Goal: Navigation & Orientation: Understand site structure

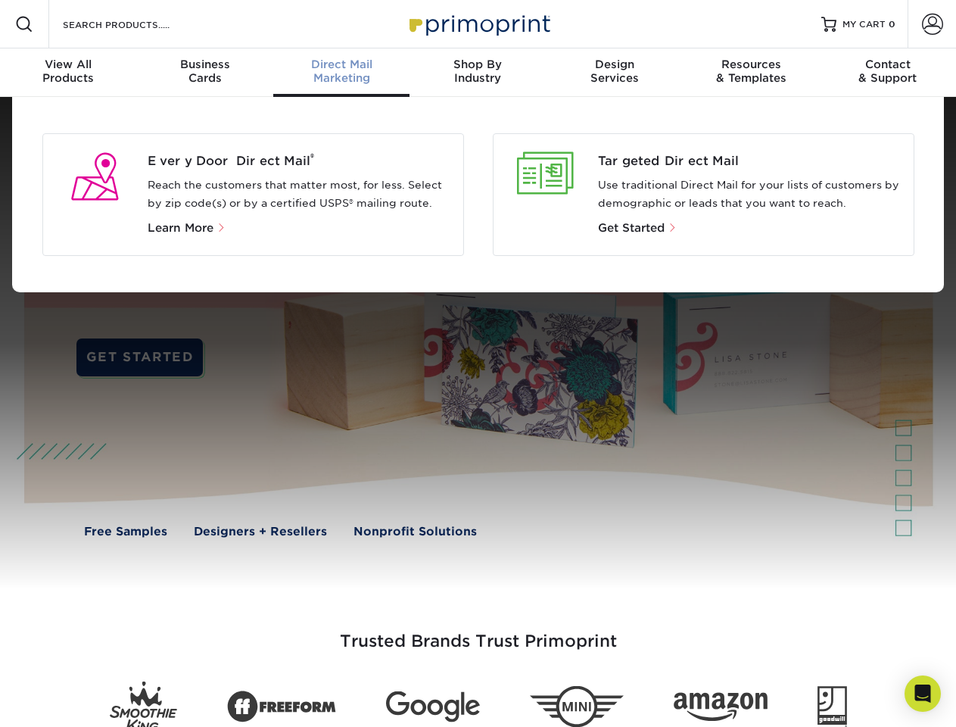
click at [478, 363] on div at bounding box center [478, 343] width 956 height 492
click at [24, 24] on span at bounding box center [24, 24] width 18 height 18
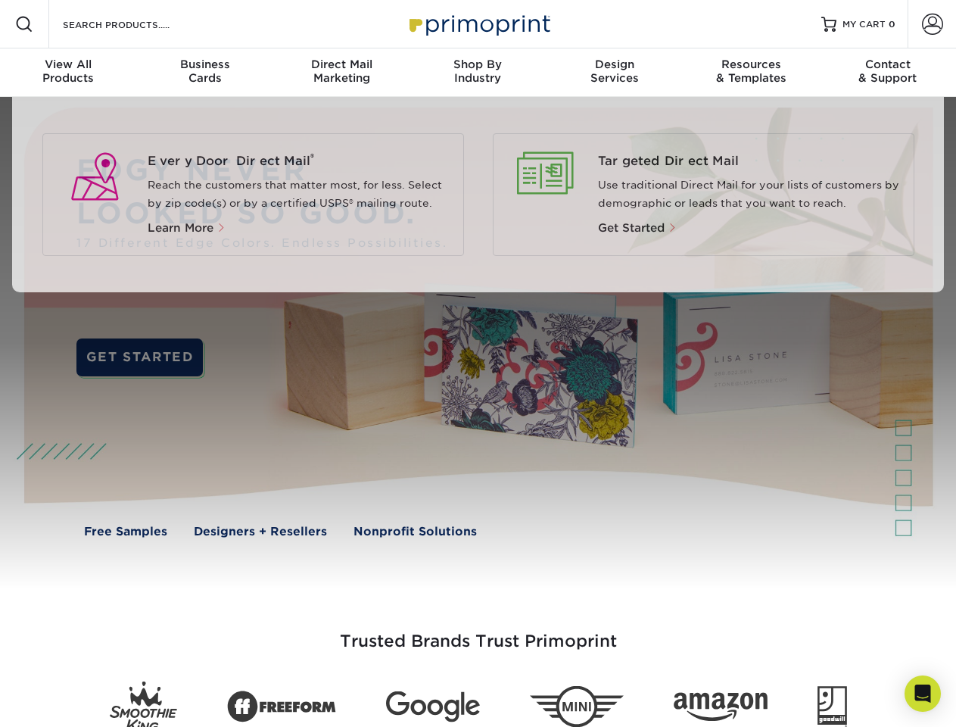
click at [932, 24] on span at bounding box center [932, 24] width 21 height 21
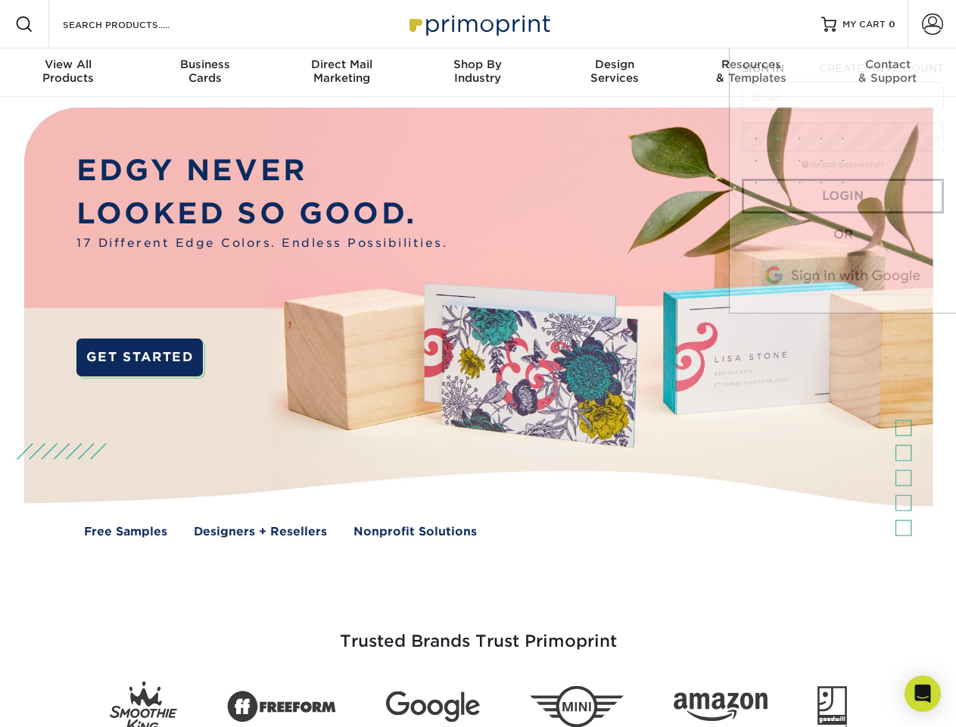
click at [68, 73] on div "View All Products" at bounding box center [68, 71] width 136 height 27
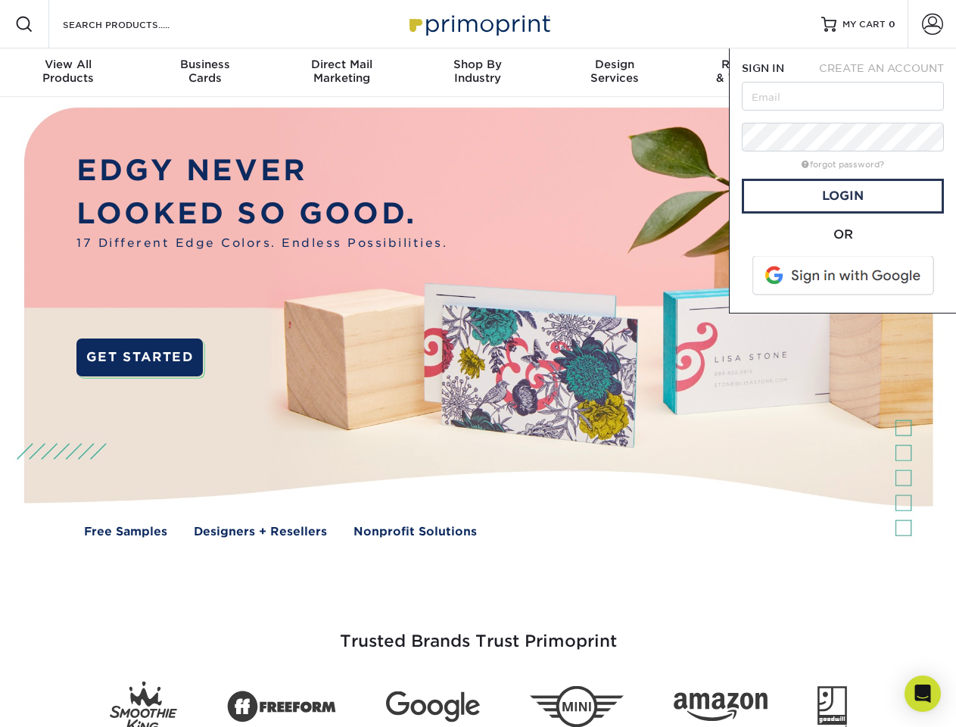
click at [204, 73] on div "Business Cards" at bounding box center [204, 71] width 136 height 27
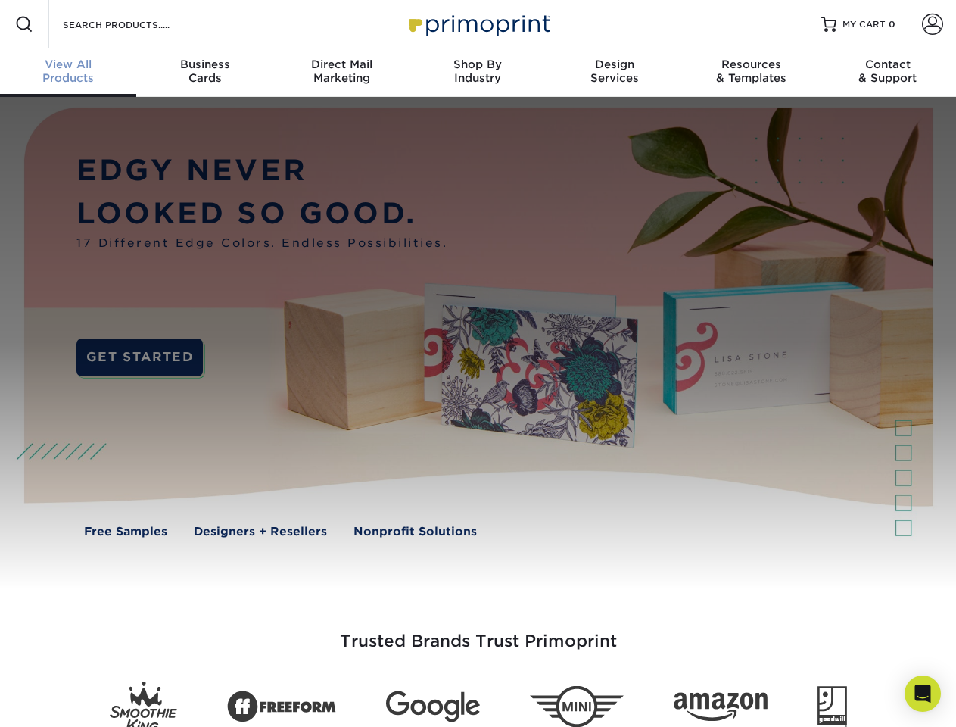
click at [341, 73] on div "Direct Mail Marketing" at bounding box center [341, 71] width 136 height 27
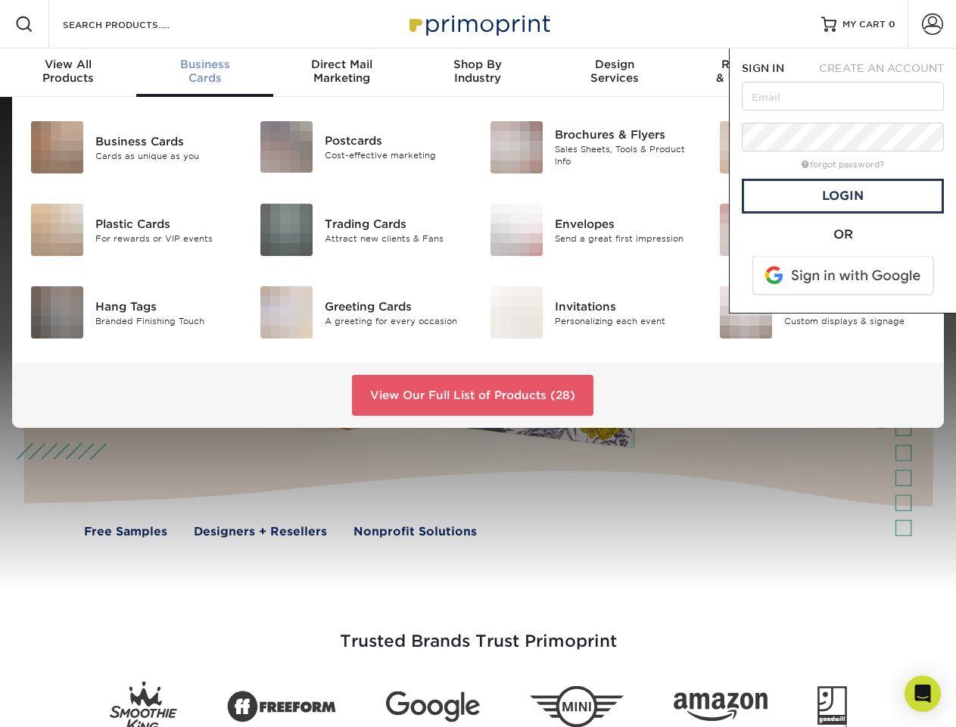
click at [478, 73] on div "Shop By Industry" at bounding box center [477, 71] width 136 height 27
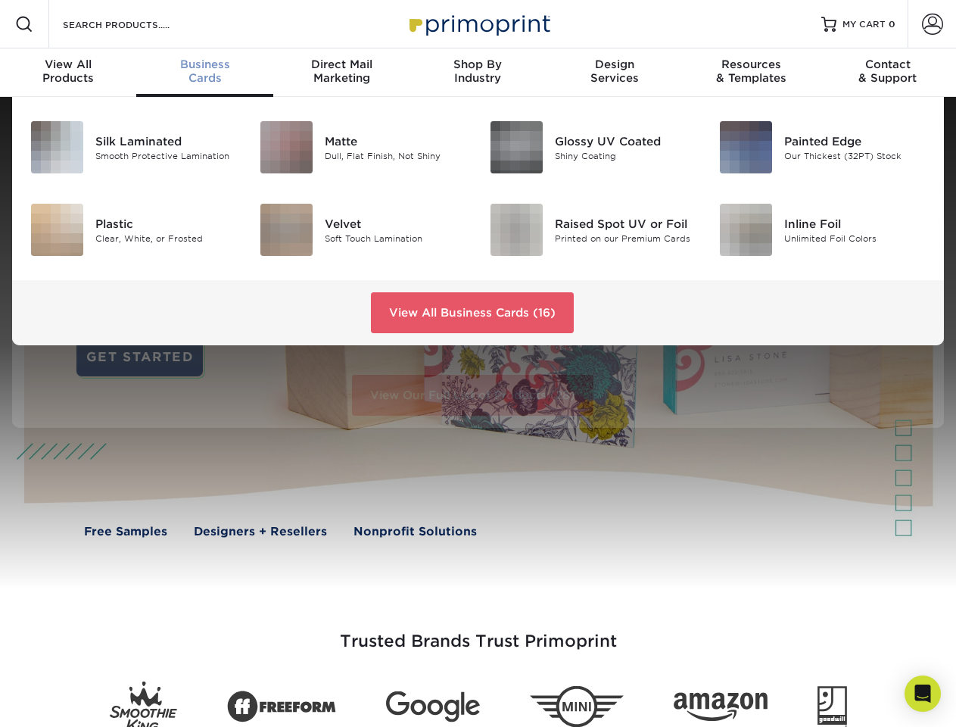
click at [615, 73] on div "Design Services" at bounding box center [614, 71] width 136 height 27
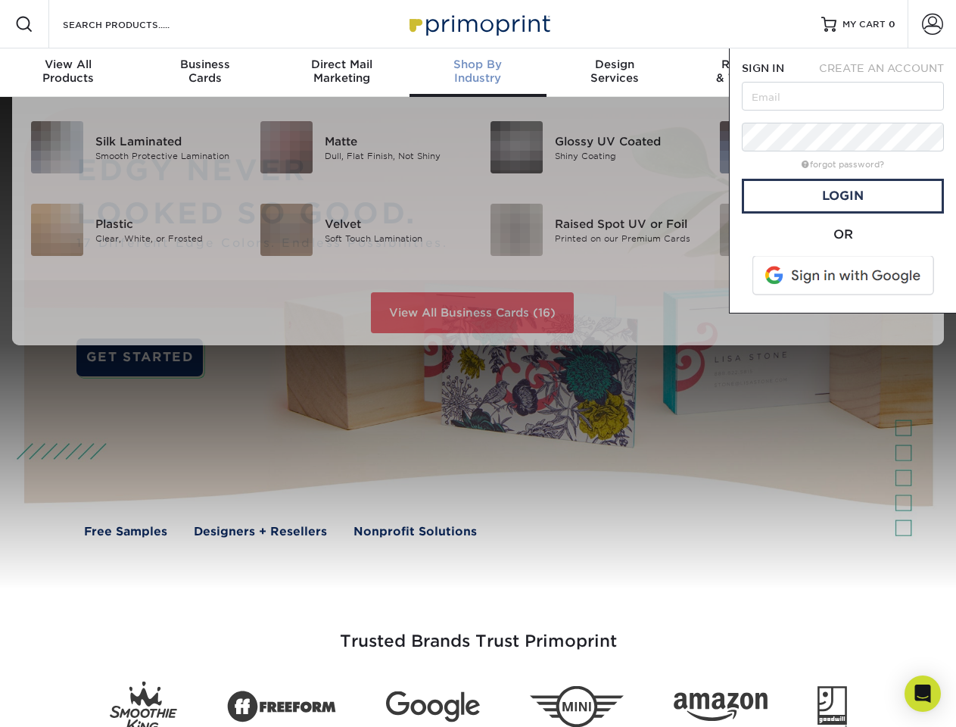
click at [751, 73] on span "SIGN IN" at bounding box center [763, 68] width 42 height 12
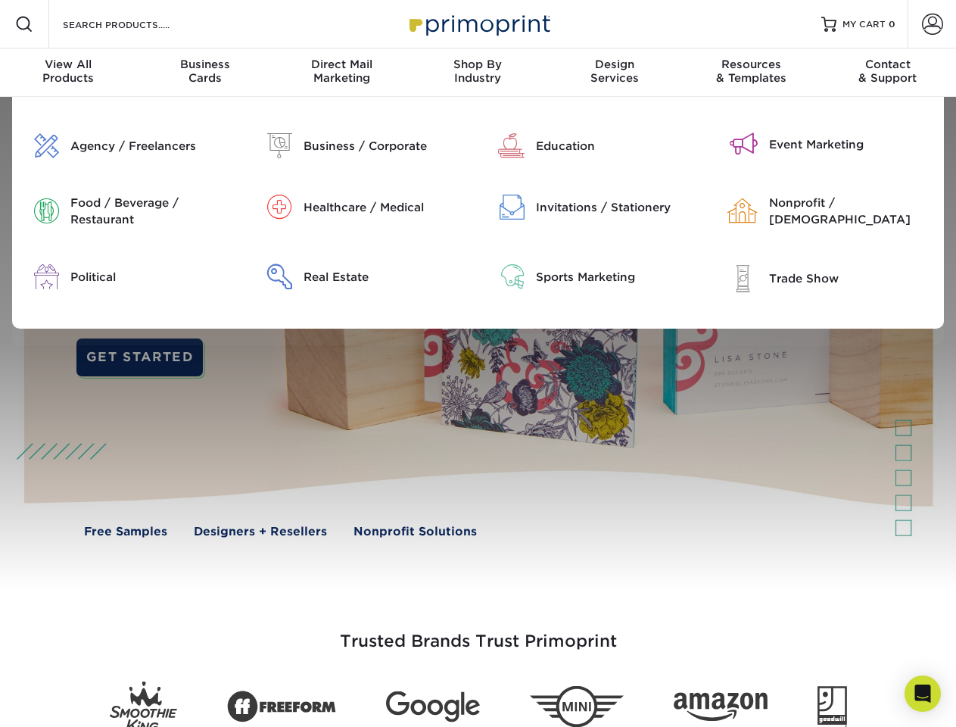
click at [888, 73] on div "Contact & Support" at bounding box center [888, 71] width 136 height 27
